Goal: Task Accomplishment & Management: Manage account settings

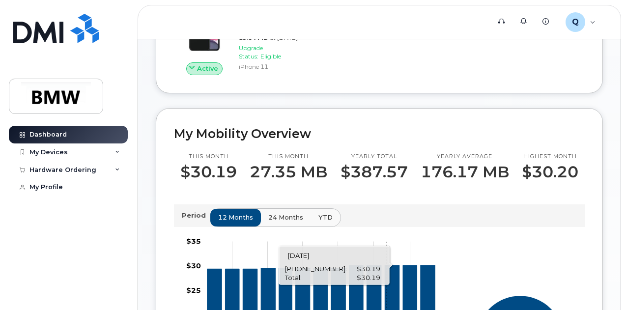
scroll to position [138, 0]
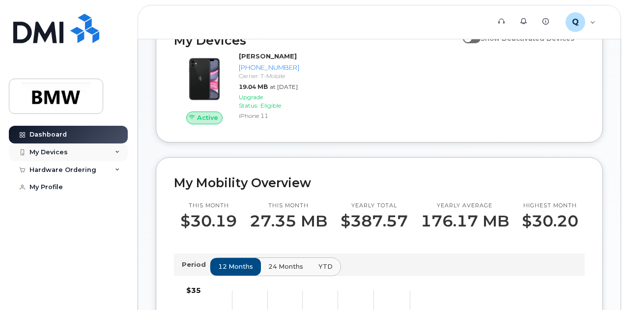
click at [59, 152] on div "My Devices" at bounding box center [48, 152] width 38 height 8
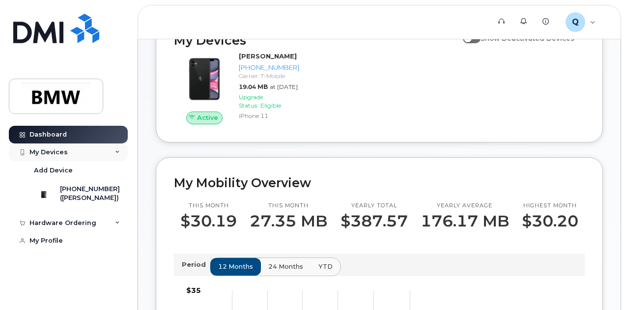
click at [121, 152] on div "My Devices" at bounding box center [68, 153] width 119 height 18
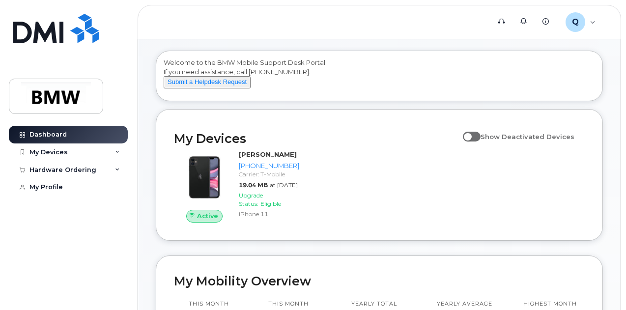
scroll to position [0, 0]
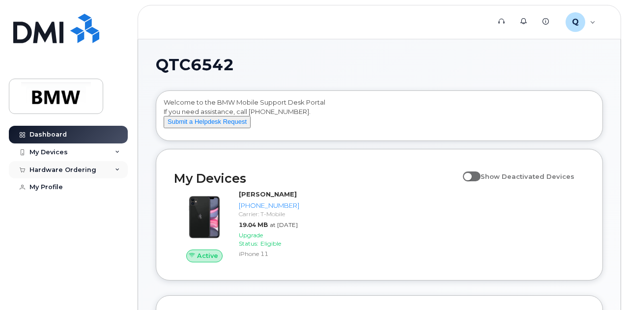
click at [84, 168] on div "Hardware Ordering" at bounding box center [62, 170] width 67 height 8
click at [117, 169] on icon at bounding box center [117, 170] width 5 height 5
click at [122, 149] on div "My Devices" at bounding box center [68, 153] width 119 height 18
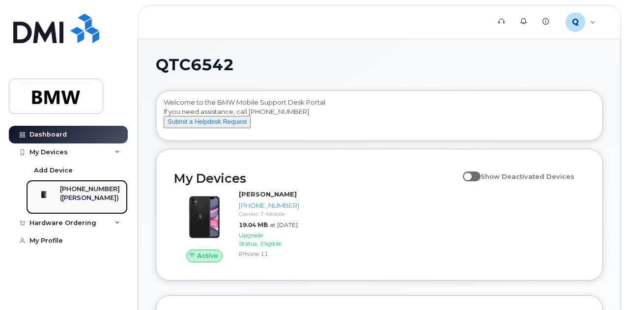
click at [103, 191] on div "[PHONE_NUMBER]" at bounding box center [90, 189] width 60 height 9
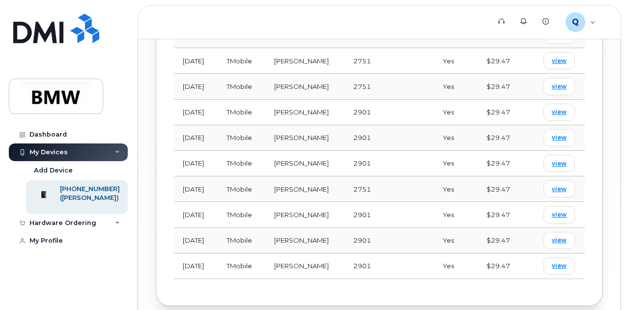
scroll to position [839, 0]
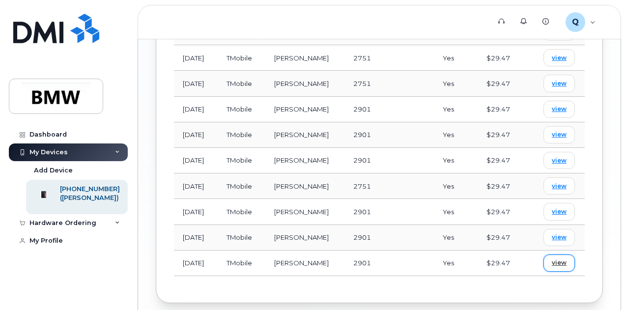
click at [565, 259] on span "view" at bounding box center [559, 263] width 15 height 9
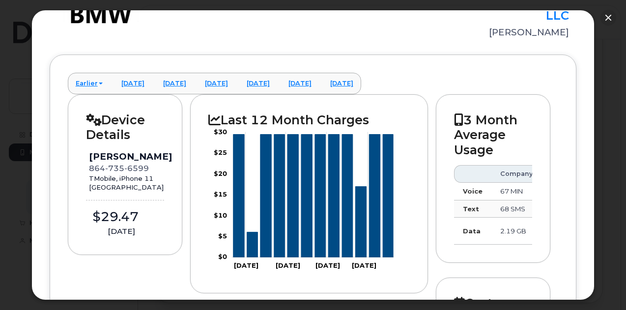
scroll to position [98, 0]
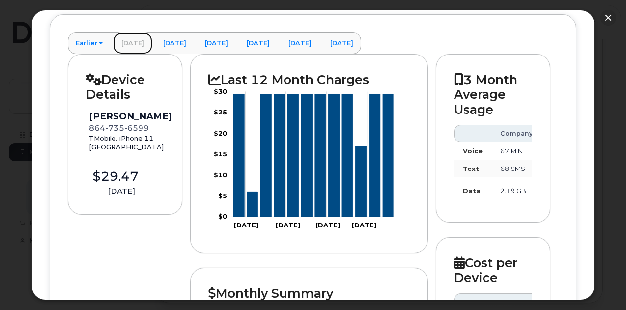
click at [133, 42] on link "[DATE]" at bounding box center [133, 43] width 39 height 22
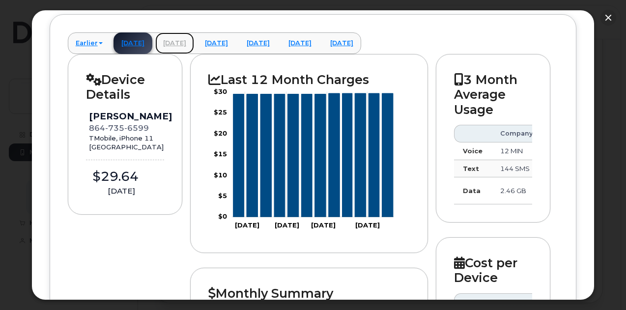
click at [182, 41] on link "[DATE]" at bounding box center [174, 43] width 39 height 22
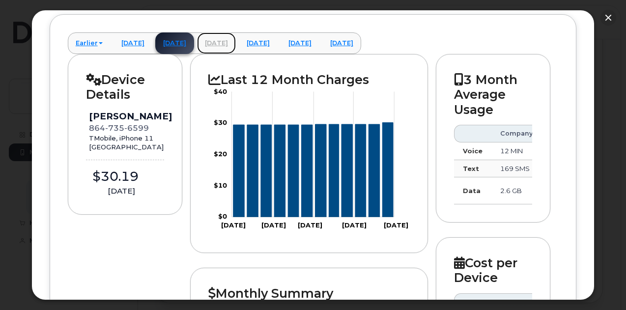
click at [236, 41] on link "[DATE]" at bounding box center [216, 43] width 39 height 22
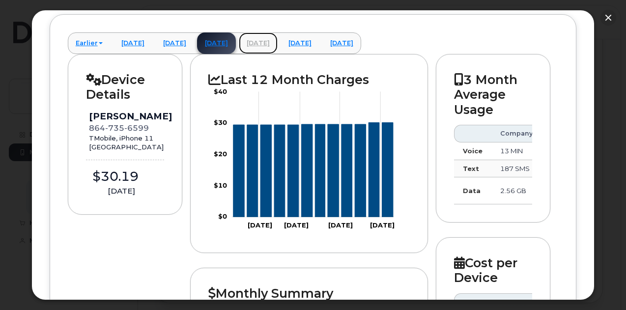
click at [278, 41] on link "[DATE]" at bounding box center [258, 43] width 39 height 22
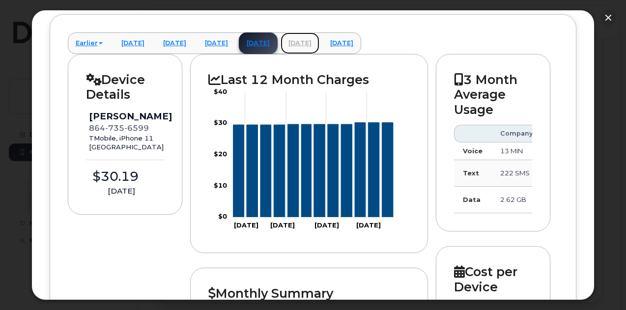
click at [320, 42] on link "[DATE]" at bounding box center [300, 43] width 39 height 22
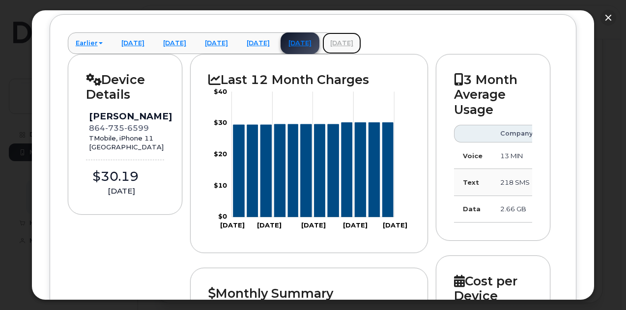
click at [361, 43] on link "[DATE]" at bounding box center [342, 43] width 39 height 22
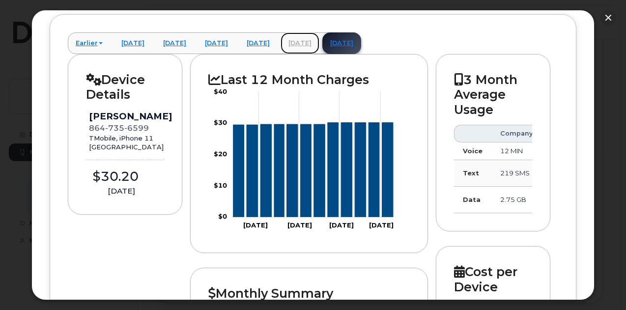
click at [320, 42] on link "[DATE]" at bounding box center [300, 43] width 39 height 22
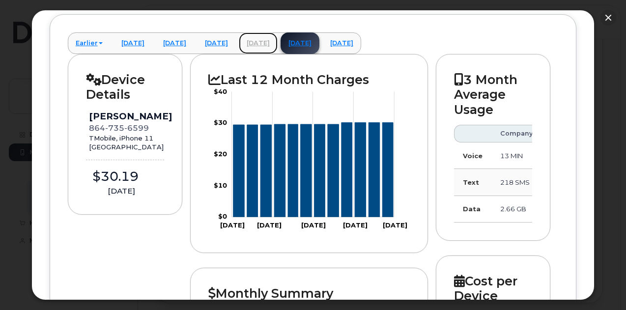
click at [278, 42] on link "[DATE]" at bounding box center [258, 43] width 39 height 22
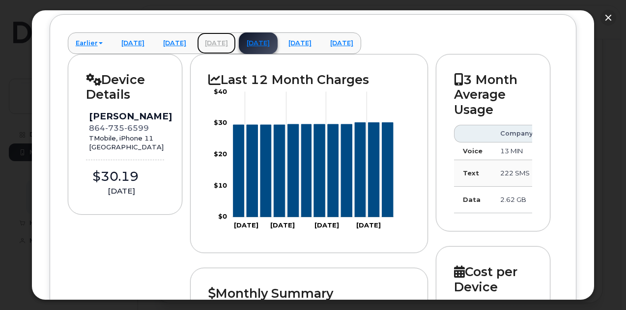
click at [236, 44] on link "[DATE]" at bounding box center [216, 43] width 39 height 22
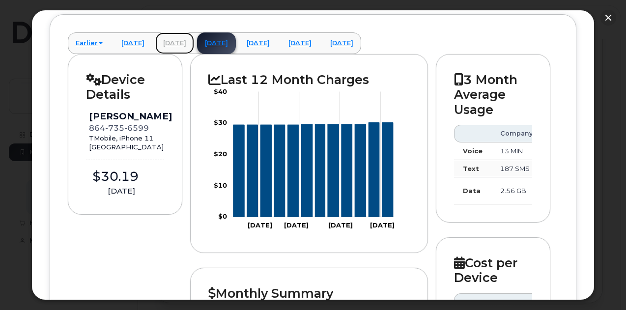
click at [194, 40] on link "[DATE]" at bounding box center [174, 43] width 39 height 22
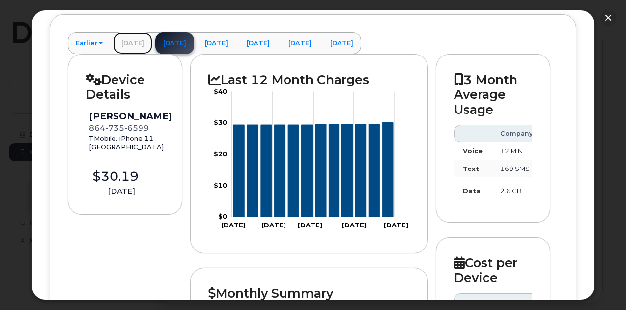
click at [142, 42] on link "[DATE]" at bounding box center [133, 43] width 39 height 22
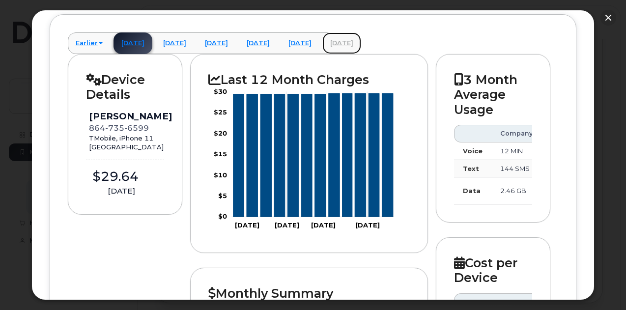
click at [361, 44] on link "[DATE]" at bounding box center [342, 43] width 39 height 22
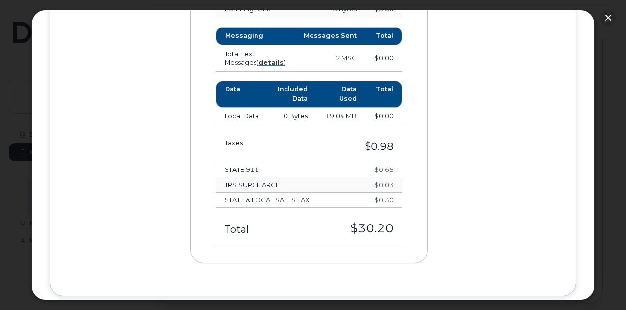
scroll to position [737, 0]
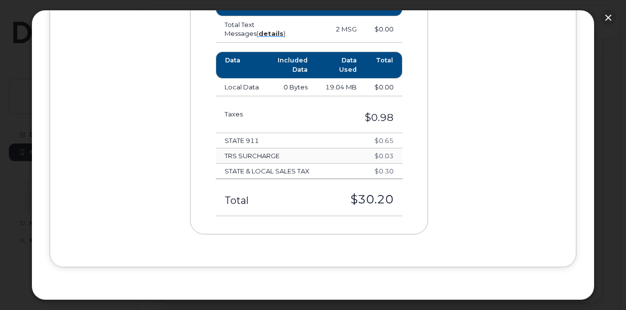
click at [352, 93] on td "19.04 MB" at bounding box center [341, 88] width 49 height 18
click at [333, 93] on td "19.04 MB" at bounding box center [341, 88] width 49 height 18
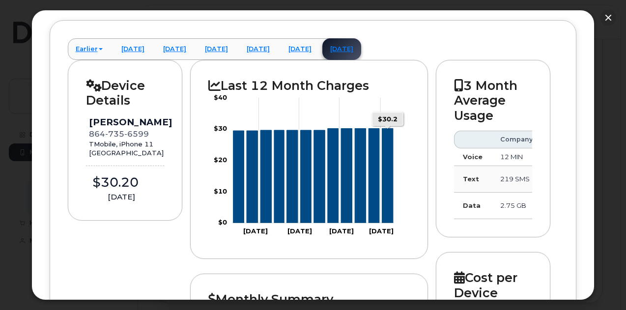
scroll to position [98, 0]
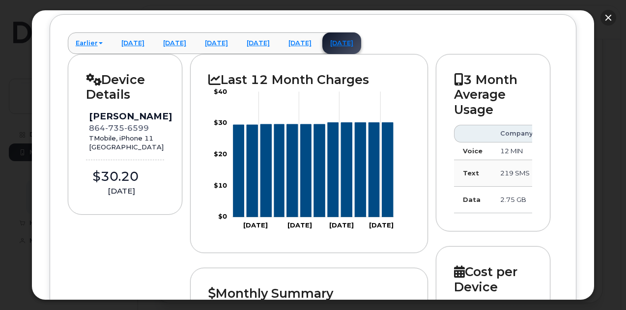
click at [610, 19] on button "button" at bounding box center [609, 18] width 16 height 16
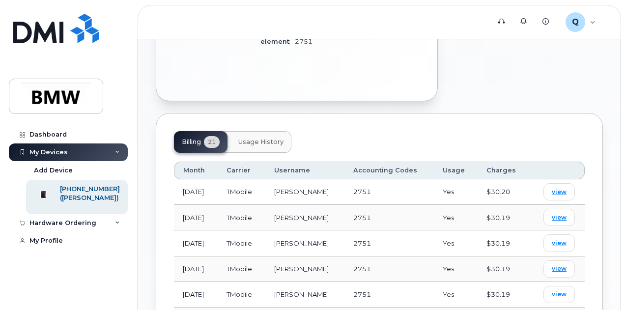
scroll to position [347, 0]
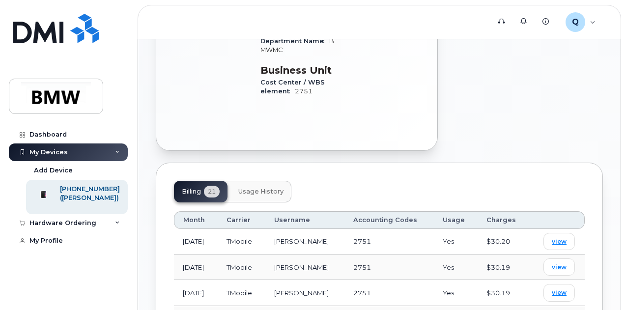
click at [283, 188] on span "Usage History" at bounding box center [260, 192] width 45 height 8
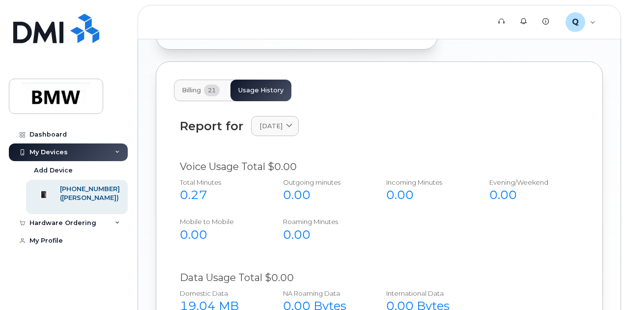
scroll to position [400, 0]
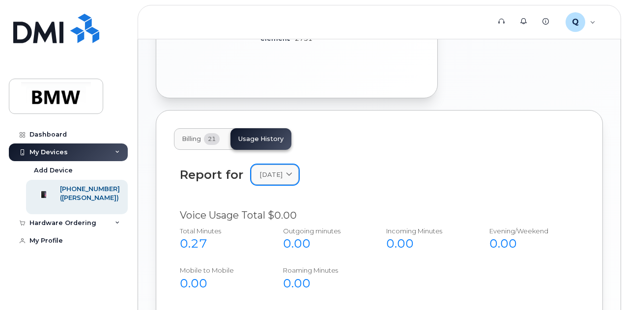
click at [293, 172] on icon at bounding box center [289, 175] width 6 height 6
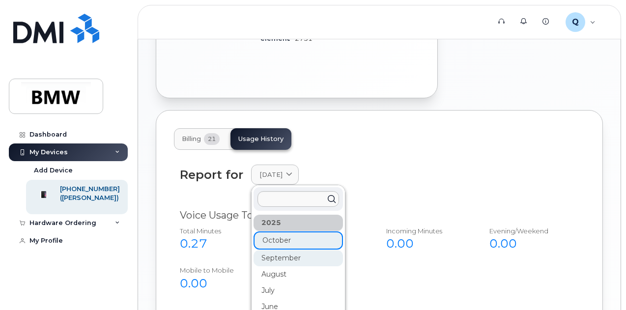
click at [282, 250] on div "September" at bounding box center [298, 258] width 89 height 16
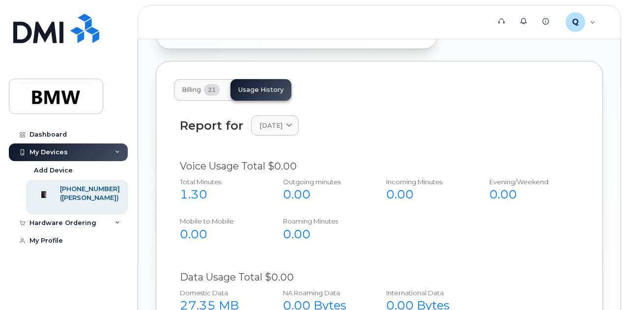
scroll to position [498, 0]
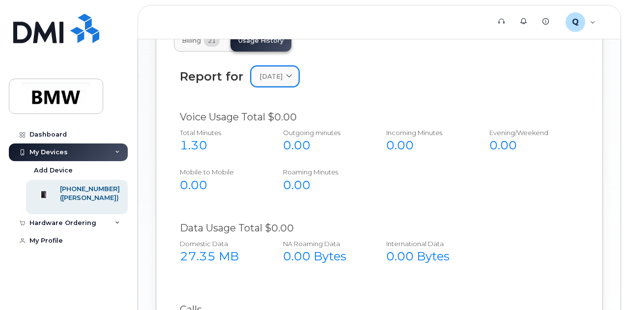
click at [294, 72] on span at bounding box center [289, 76] width 9 height 9
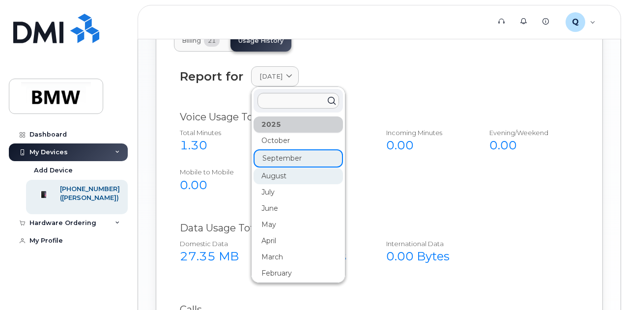
click at [289, 168] on div "August" at bounding box center [298, 176] width 89 height 16
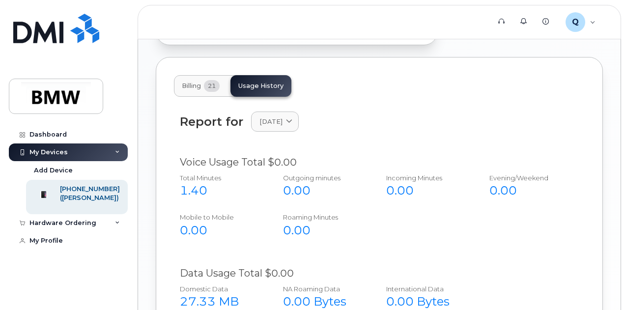
scroll to position [449, 0]
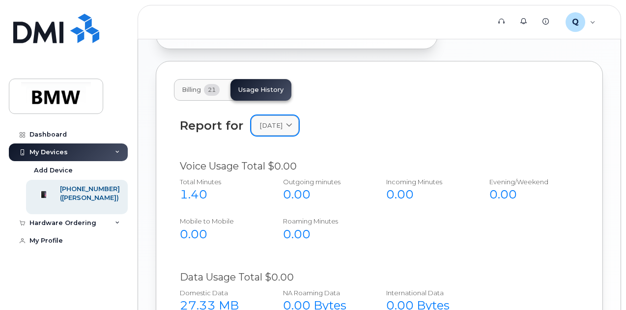
click at [294, 121] on span at bounding box center [289, 125] width 9 height 9
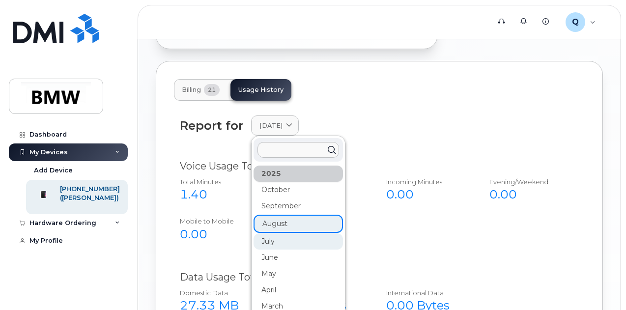
click at [280, 234] on div "July" at bounding box center [298, 242] width 89 height 16
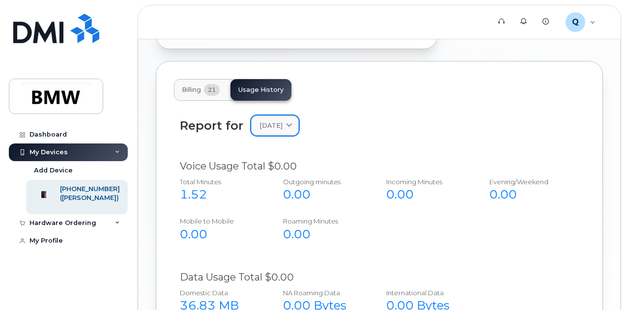
click at [293, 122] on icon at bounding box center [289, 125] width 6 height 6
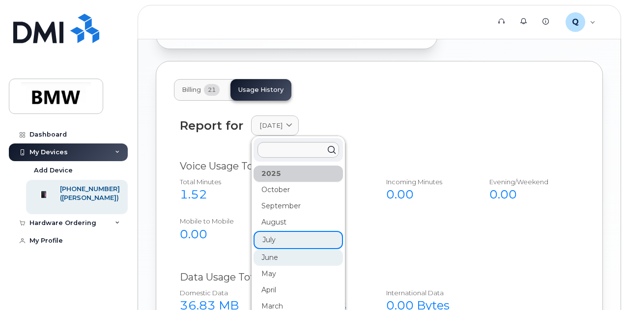
click at [272, 250] on div "June" at bounding box center [298, 258] width 89 height 16
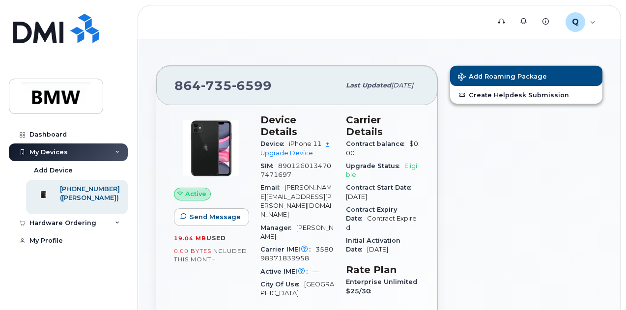
scroll to position [0, 0]
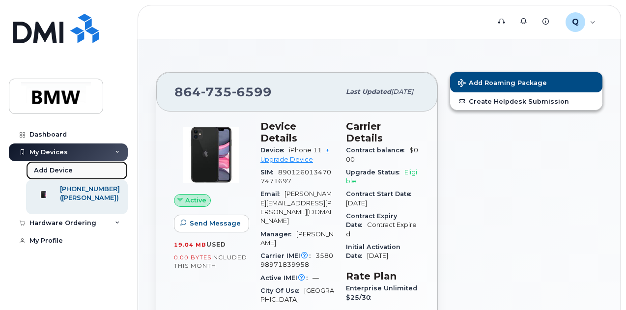
click at [70, 168] on div "Add Device" at bounding box center [53, 170] width 39 height 9
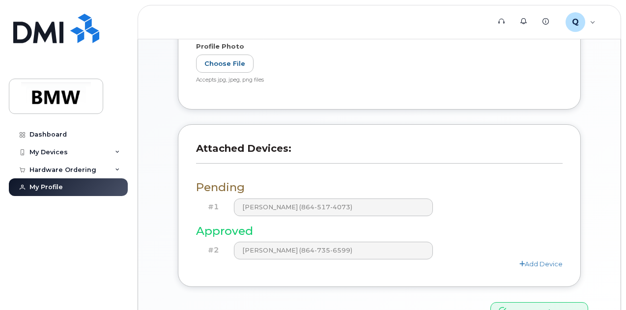
scroll to position [295, 0]
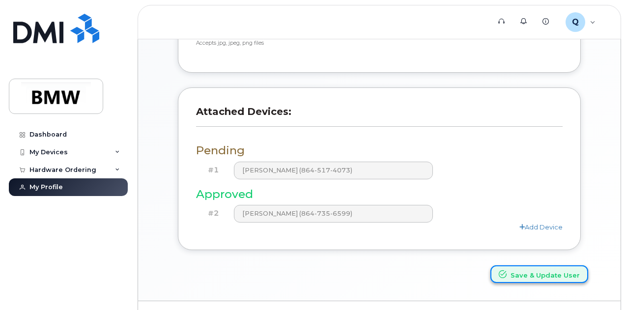
click at [504, 270] on icon "submit" at bounding box center [503, 274] width 8 height 8
